Goal: Task Accomplishment & Management: Complete application form

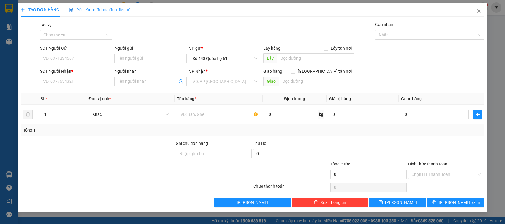
click at [92, 58] on input "SĐT Người Gửi" at bounding box center [76, 58] width 72 height 9
click at [90, 84] on input "SĐT Người Nhận *" at bounding box center [76, 81] width 72 height 9
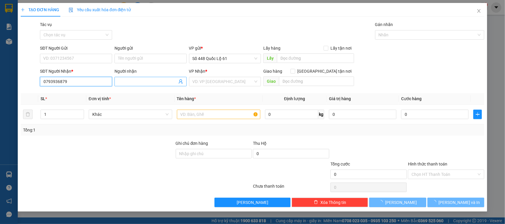
type input "0793936879"
click at [132, 83] on input "Người nhận" at bounding box center [147, 81] width 59 height 7
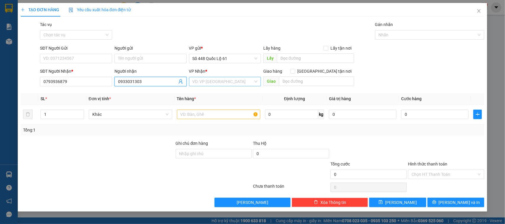
type input "0933031303"
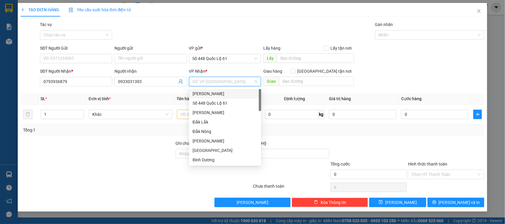
click at [199, 83] on input "search" at bounding box center [222, 81] width 61 height 9
type input "B"
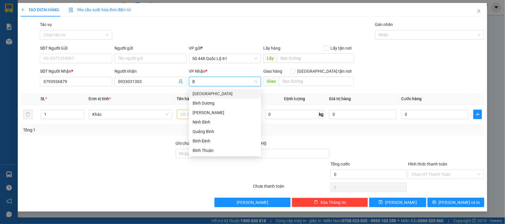
click at [203, 93] on div "[GEOGRAPHIC_DATA]" at bounding box center [224, 93] width 65 height 7
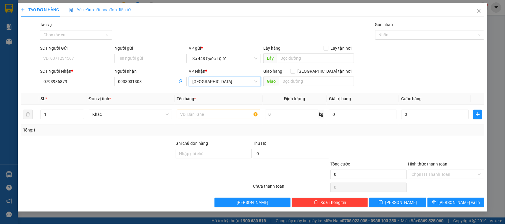
click at [317, 91] on div "Transit Pickup Surcharge Ids Transit Deliver Surcharge Ids Transit Deliver Surc…" at bounding box center [253, 114] width 464 height 186
click at [305, 81] on input "text" at bounding box center [316, 81] width 75 height 9
drag, startPoint x: 325, startPoint y: 71, endPoint x: 307, endPoint y: 88, distance: 24.5
click at [295, 72] on input "[GEOGRAPHIC_DATA] tận nơi" at bounding box center [292, 71] width 4 height 4
checkbox input "true"
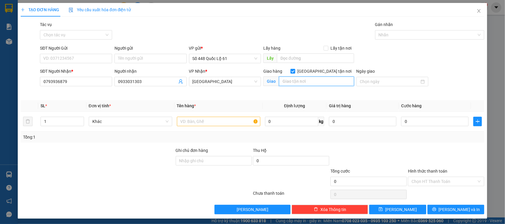
click at [304, 83] on input "text" at bounding box center [316, 81] width 75 height 9
type input "D"
type input "ĐỒNG XOÀI"
click at [225, 120] on input "text" at bounding box center [218, 121] width 83 height 9
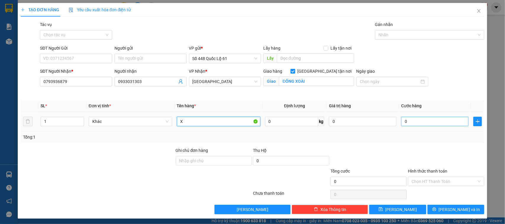
type input "X"
click at [429, 122] on input "0" at bounding box center [434, 121] width 67 height 9
type input "1"
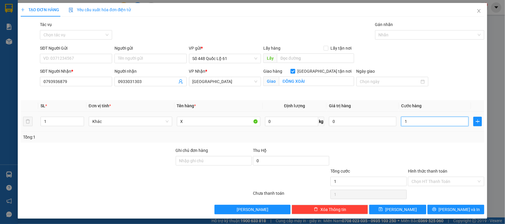
type input "15"
type input "150"
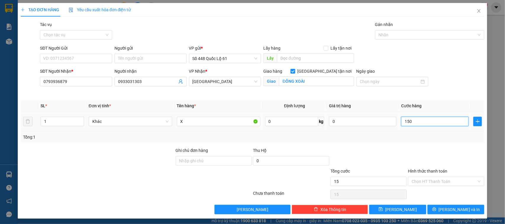
type input "150"
type input "150.000"
click at [450, 207] on span "[PERSON_NAME] và In" at bounding box center [459, 209] width 41 height 7
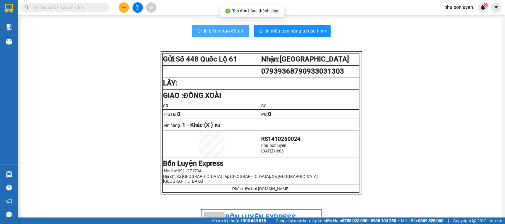
click at [206, 30] on span "In biên nhận 80mm" at bounding box center [224, 30] width 41 height 7
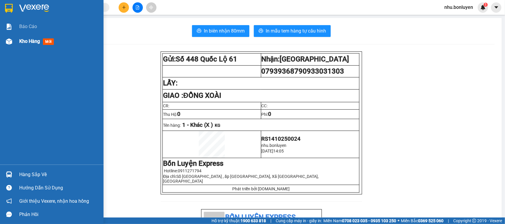
click at [8, 35] on div "Kho hàng mới" at bounding box center [51, 41] width 103 height 15
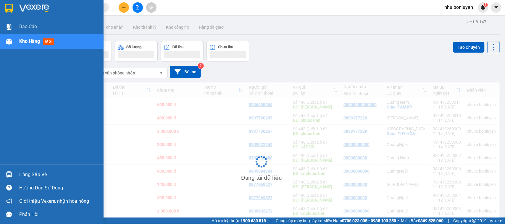
click at [0, 39] on div "Kho hàng mới" at bounding box center [51, 41] width 103 height 15
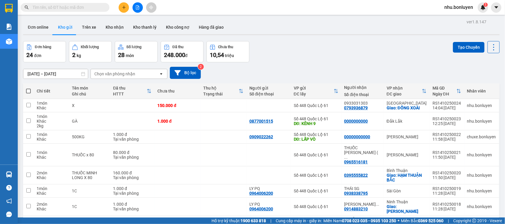
click at [122, 8] on icon "plus" at bounding box center [124, 7] width 4 height 4
click at [125, 16] on li "Tạo đơn hàng" at bounding box center [144, 22] width 51 height 14
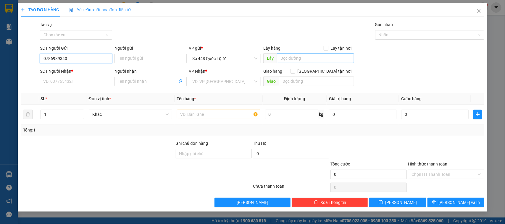
type input "0786939340"
click at [296, 61] on input "text" at bounding box center [315, 58] width 77 height 9
type input "TÂN HIỆP"
click at [246, 83] on input "search" at bounding box center [222, 81] width 61 height 9
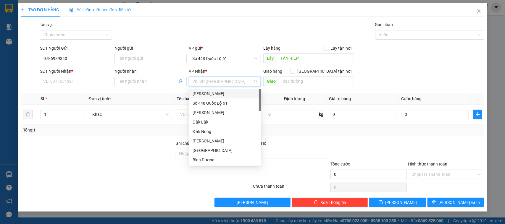
type input "B"
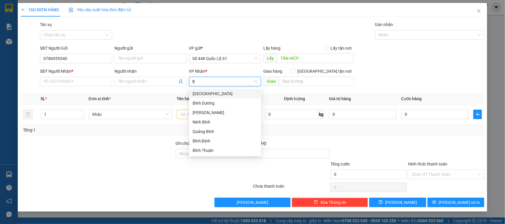
click at [207, 94] on div "[GEOGRAPHIC_DATA]" at bounding box center [224, 93] width 65 height 7
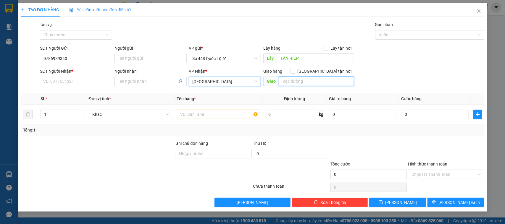
drag, startPoint x: 291, startPoint y: 76, endPoint x: 295, endPoint y: 77, distance: 3.5
click at [291, 77] on input "text" at bounding box center [316, 81] width 75 height 9
drag, startPoint x: 325, startPoint y: 72, endPoint x: 316, endPoint y: 78, distance: 10.8
click at [295, 72] on input "[GEOGRAPHIC_DATA] tận nơi" at bounding box center [292, 71] width 4 height 4
checkbox input "true"
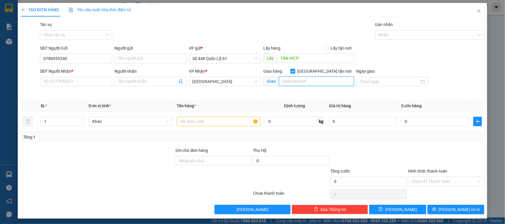
click at [308, 82] on input "text" at bounding box center [316, 81] width 75 height 9
type input "D"
type input "ĐỒNG XOÀI"
click at [88, 81] on input "SĐT Người Nhận *" at bounding box center [76, 81] width 72 height 9
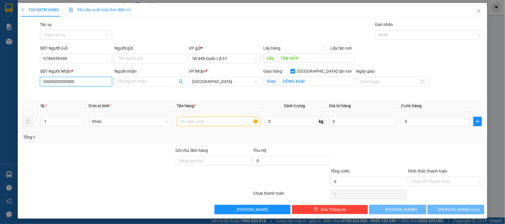
type input "0000000000000"
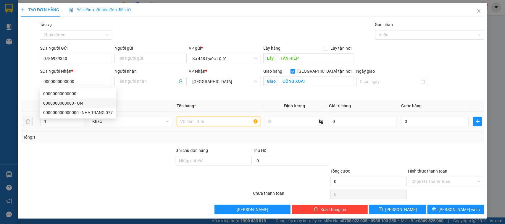
click at [202, 124] on input "text" at bounding box center [218, 121] width 83 height 9
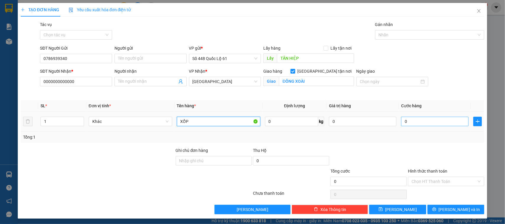
type input "XỐP"
click at [452, 120] on input "0" at bounding box center [434, 121] width 67 height 9
type input "1"
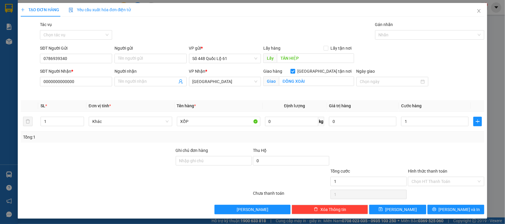
type input "1.000"
click at [440, 156] on div at bounding box center [445, 157] width 77 height 21
click at [394, 213] on button "[PERSON_NAME]" at bounding box center [397, 209] width 57 height 9
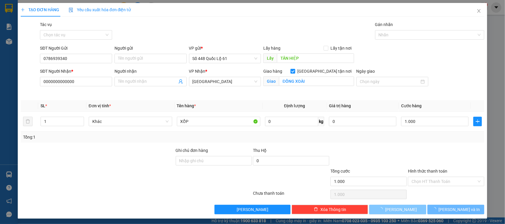
checkbox input "false"
type input "0"
